Goal: Task Accomplishment & Management: Use online tool/utility

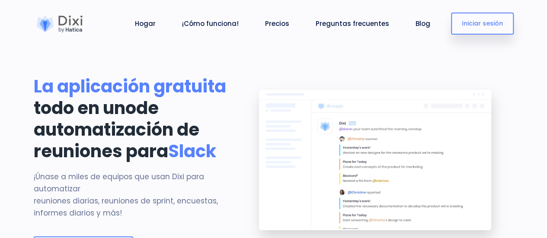
click at [412, 131] on img at bounding box center [376, 167] width 275 height 183
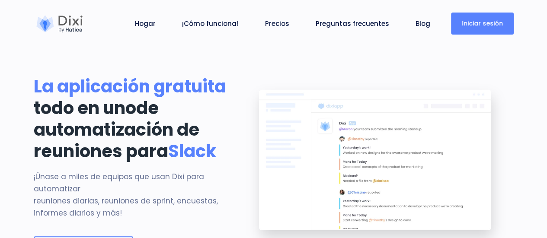
click at [480, 22] on font "Iniciar sesión" at bounding box center [482, 23] width 41 height 9
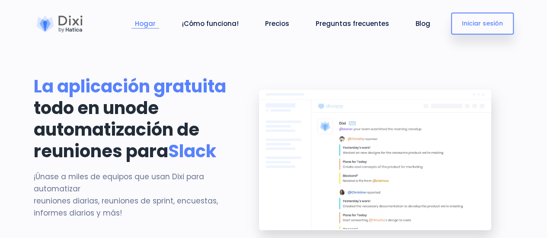
click at [159, 30] on li "Hogar" at bounding box center [145, 23] width 28 height 40
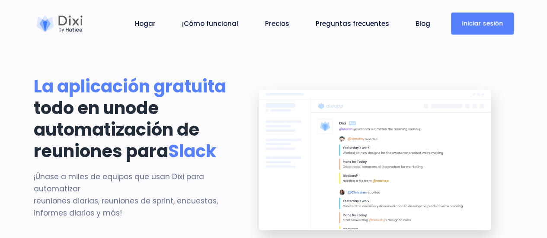
click at [487, 27] on link "Iniciar sesión" at bounding box center [482, 24] width 63 height 22
